Goal: Task Accomplishment & Management: Manage account settings

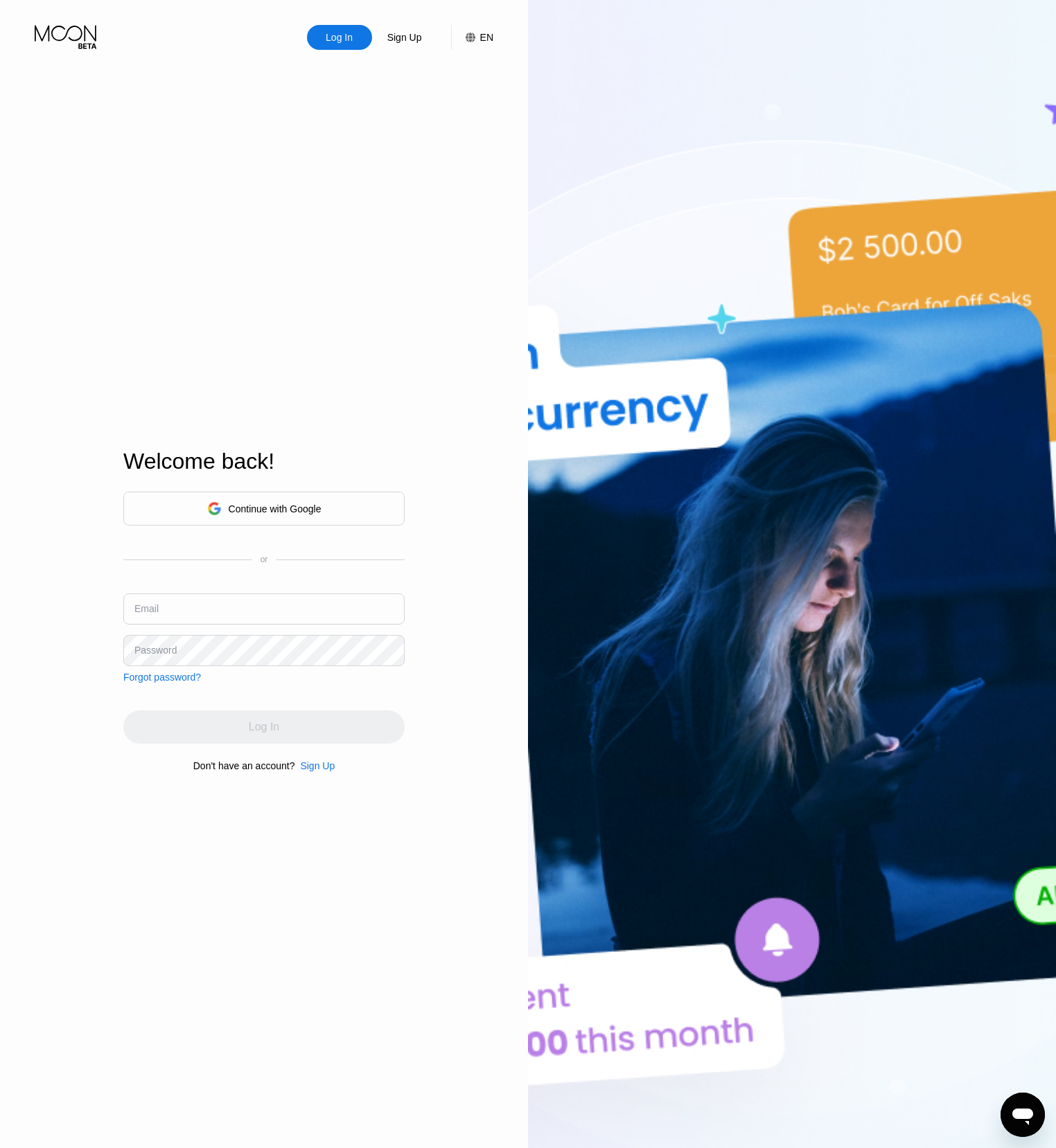
type input "[EMAIL_ADDRESS]"
click at [267, 504] on div "Continue with Google" at bounding box center [275, 509] width 92 height 11
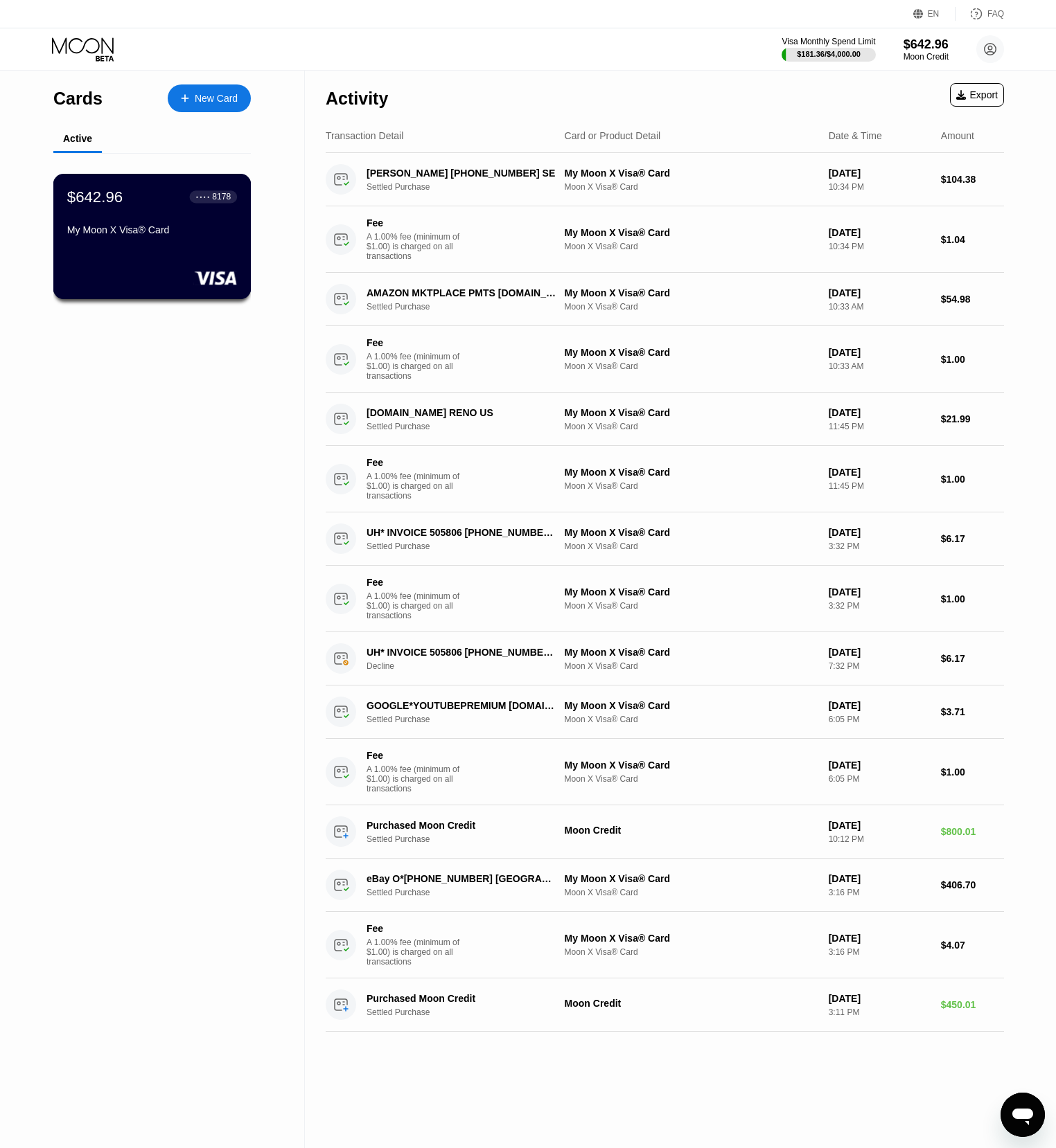
click at [168, 230] on div "My Moon X Visa® Card" at bounding box center [151, 230] width 170 height 11
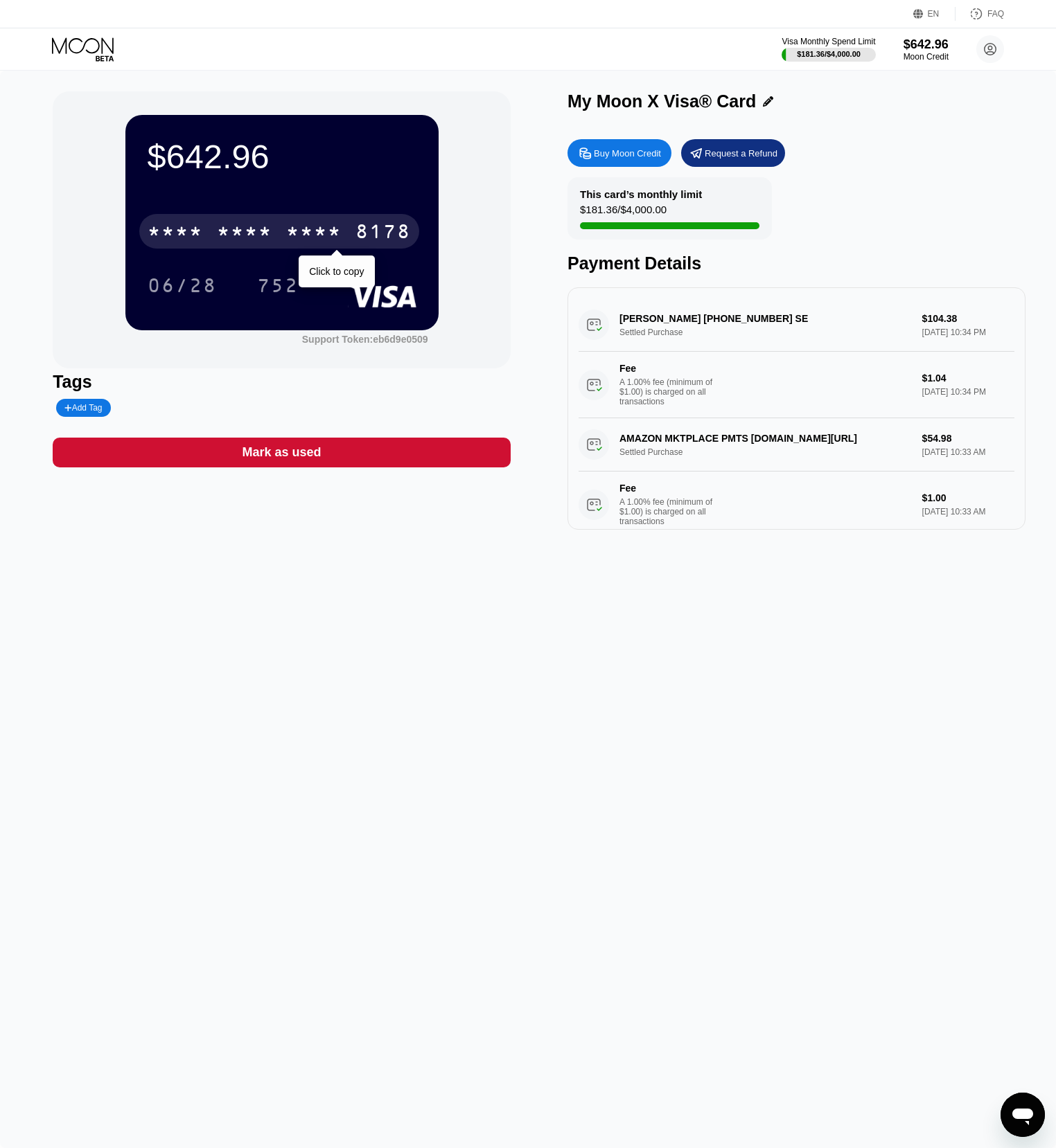
click at [364, 224] on div "8178" at bounding box center [382, 232] width 55 height 22
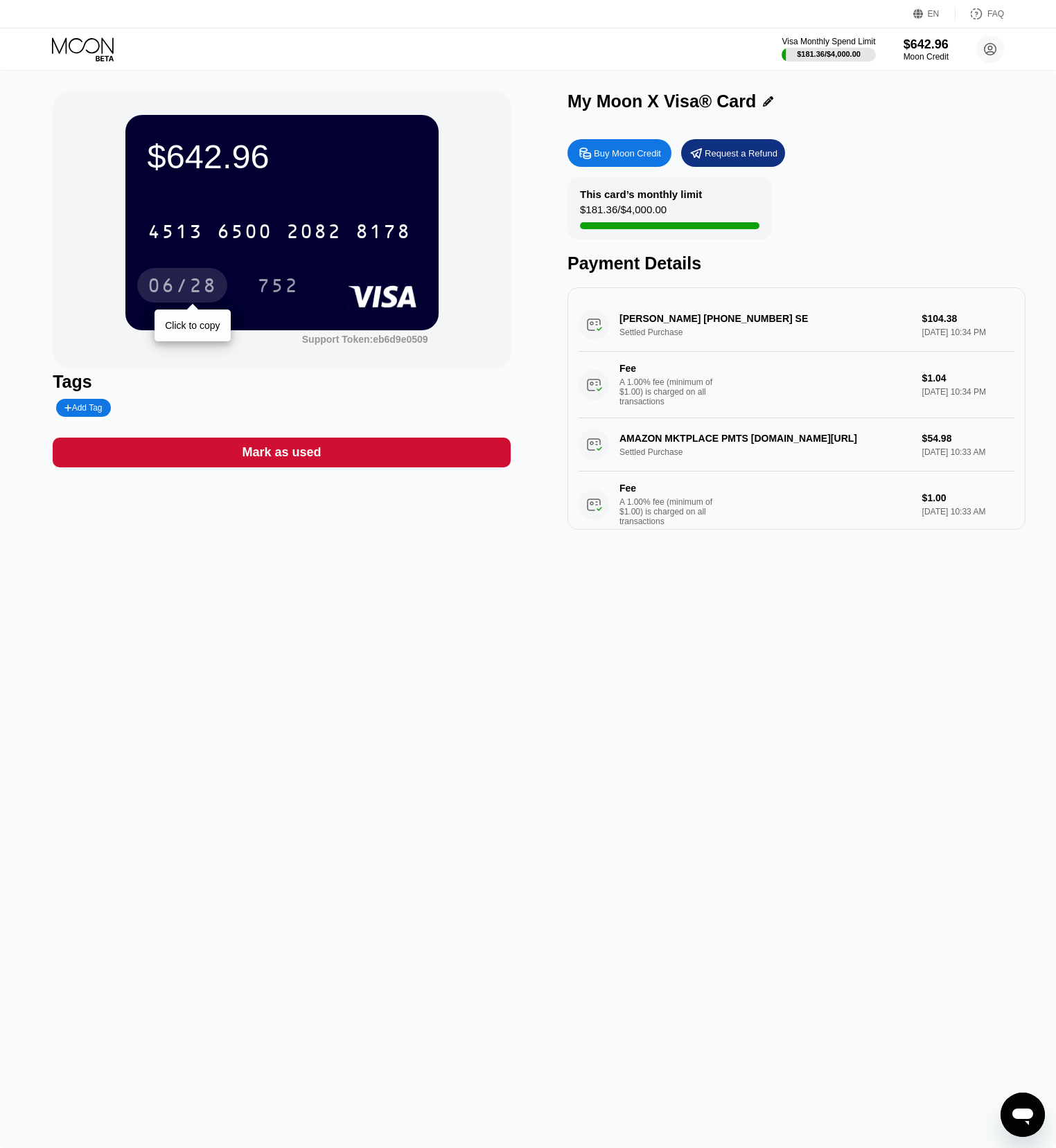
click at [172, 285] on div "06/28" at bounding box center [182, 287] width 70 height 22
click at [274, 289] on div "752" at bounding box center [277, 287] width 41 height 22
